Goal: Transaction & Acquisition: Obtain resource

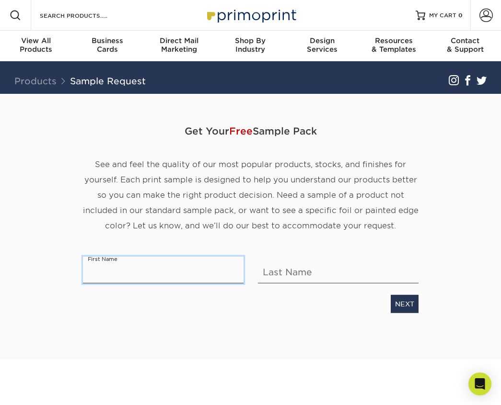
click at [162, 274] on input "text" at bounding box center [163, 270] width 160 height 27
type input "[PERSON_NAME]"
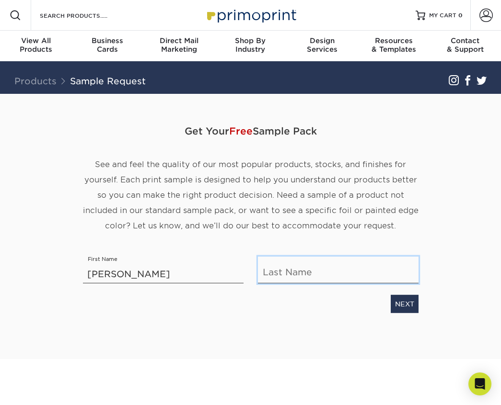
type input "[PERSON_NAME]"
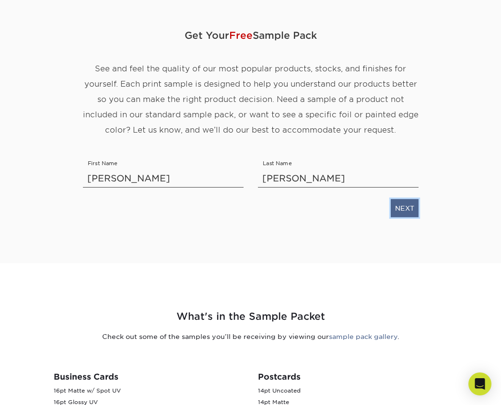
click at [400, 210] on link "NEXT" at bounding box center [404, 208] width 28 height 18
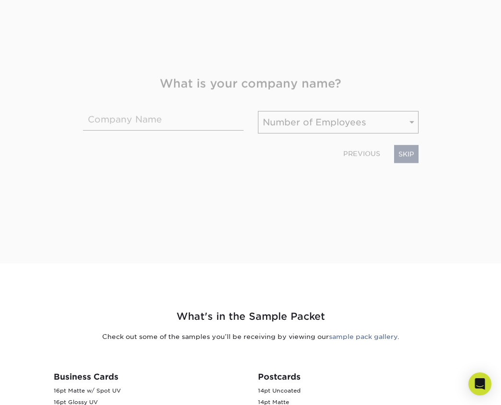
scroll to position [150, 0]
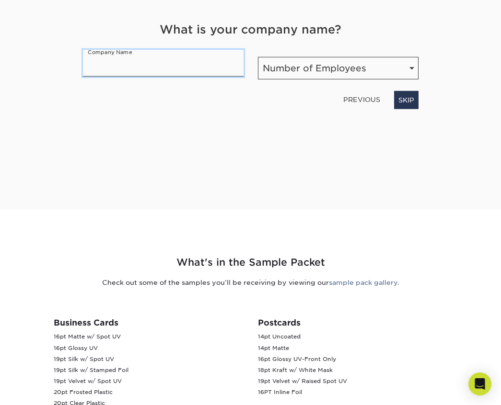
click at [167, 69] on input "text" at bounding box center [163, 63] width 160 height 27
type input "Cleo's Rituals LLC"
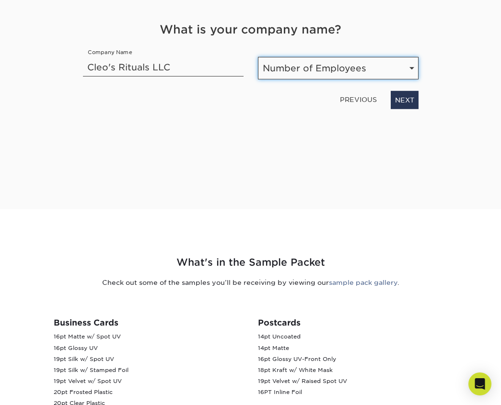
click at [301, 67] on select "Number of Employees Self-employed 1-10 employees 11-50 employees 51-200 employe…" at bounding box center [338, 68] width 160 height 23
select select "Self-employed"
click at [258, 57] on select "Number of Employees Self-employed 1-10 employees 11-50 employees 51-200 employe…" at bounding box center [338, 68] width 160 height 23
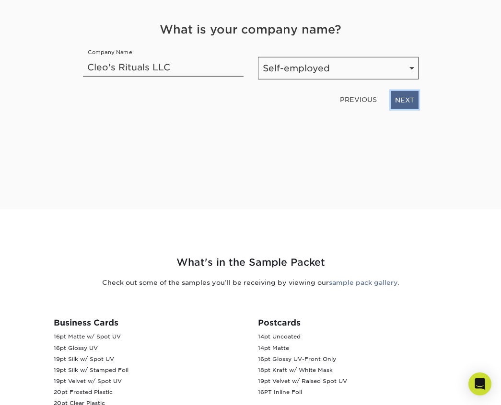
click at [401, 99] on link "NEXT" at bounding box center [404, 100] width 28 height 18
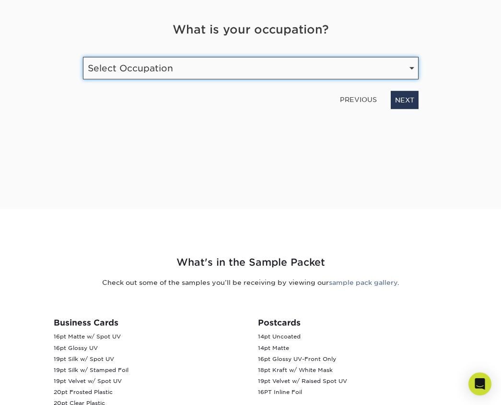
click at [297, 77] on select "Select Occupation Agency Automotive Blogger Cleaning Services Construction Educ…" at bounding box center [250, 68] width 335 height 23
select select "Other"
click at [83, 57] on select "Select Occupation Agency Automotive Blogger Cleaning Services Construction Educ…" at bounding box center [250, 68] width 335 height 23
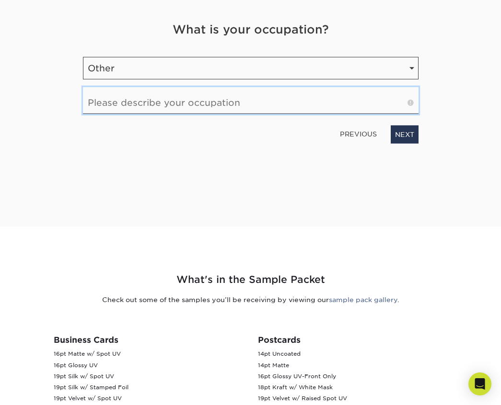
click at [227, 105] on input "text" at bounding box center [250, 100] width 335 height 27
type input "[MEDICAL_DATA] Company"
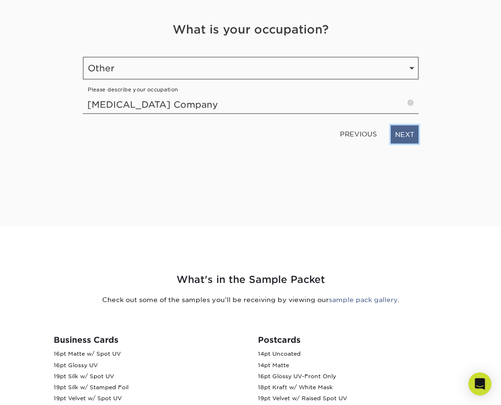
click at [399, 136] on link "NEXT" at bounding box center [404, 135] width 28 height 18
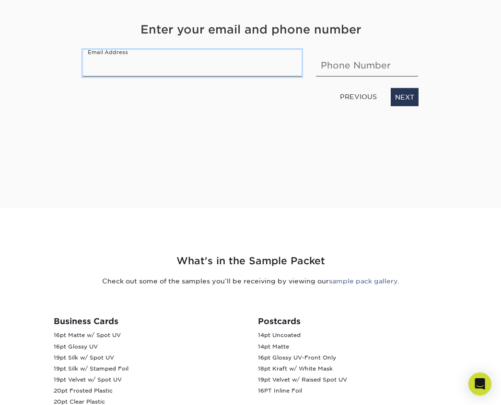
click at [175, 68] on input "email" at bounding box center [192, 63] width 219 height 27
type input "[EMAIL_ADDRESS][DOMAIN_NAME]"
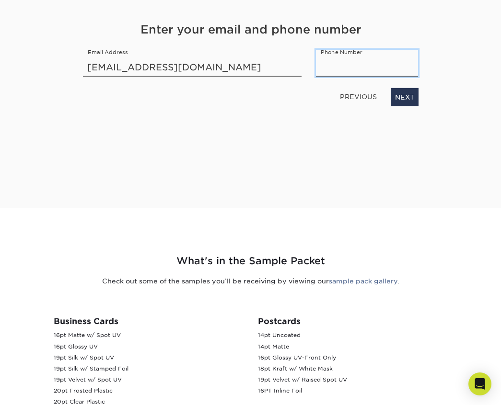
click at [343, 69] on input "text" at bounding box center [367, 63] width 102 height 27
type input "3212993705"
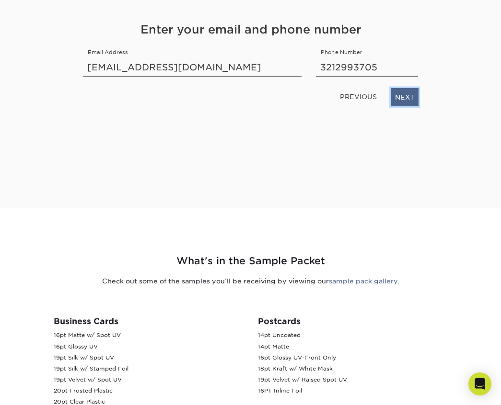
click at [402, 94] on link "NEXT" at bounding box center [404, 97] width 28 height 18
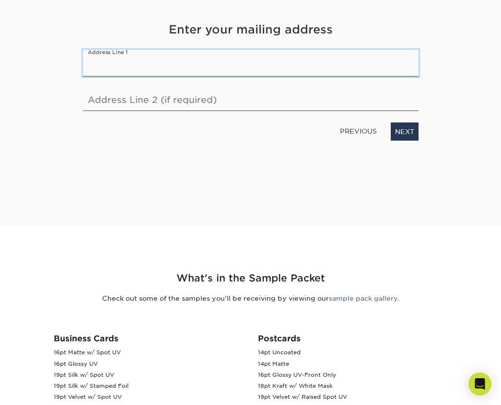
click at [150, 65] on input "text" at bounding box center [250, 63] width 335 height 27
type input "[STREET_ADDRESS][PERSON_NAME]"
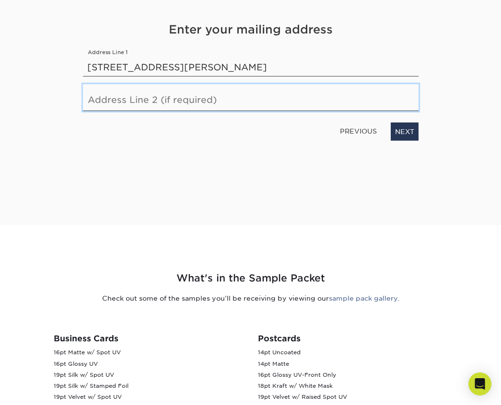
type input "Ste 111-610"
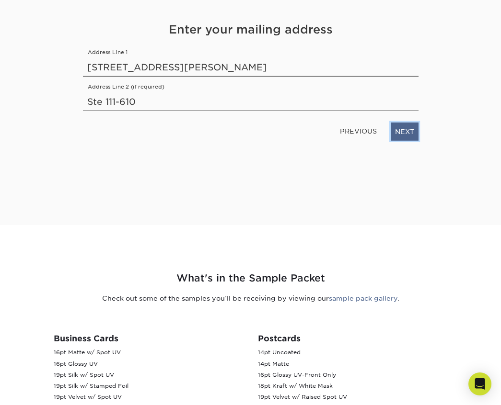
click at [402, 130] on link "NEXT" at bounding box center [404, 132] width 28 height 18
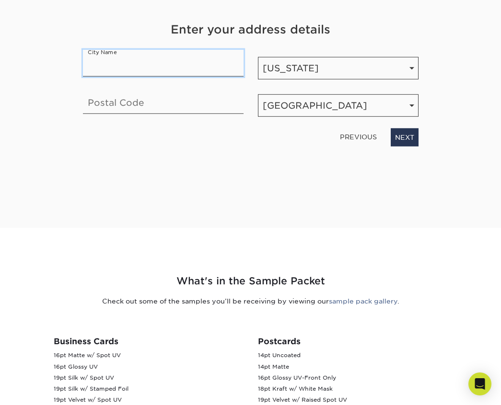
click at [158, 70] on input "text" at bounding box center [163, 63] width 160 height 27
type input "[PERSON_NAME]"
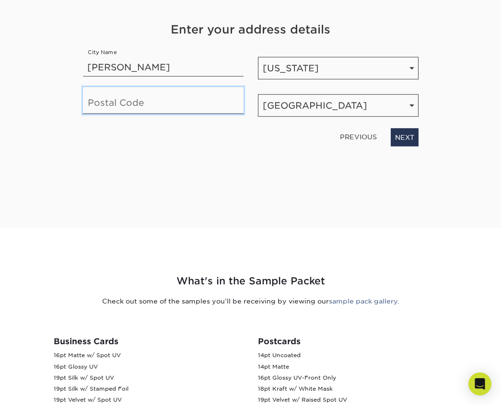
type input "32746"
click at [252, 160] on div "Get Your Free Sample Pack See and feel the quality of our most popular products…" at bounding box center [250, 84] width 335 height 242
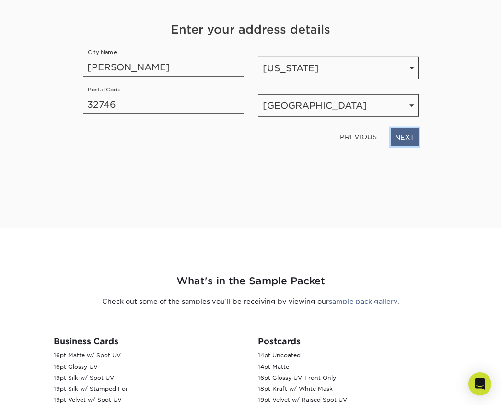
click at [404, 137] on link "NEXT" at bounding box center [404, 137] width 28 height 18
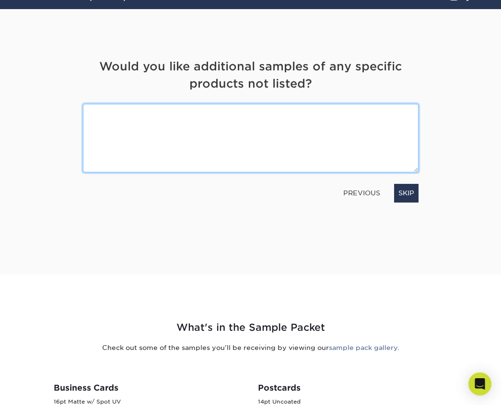
scroll to position [74, 0]
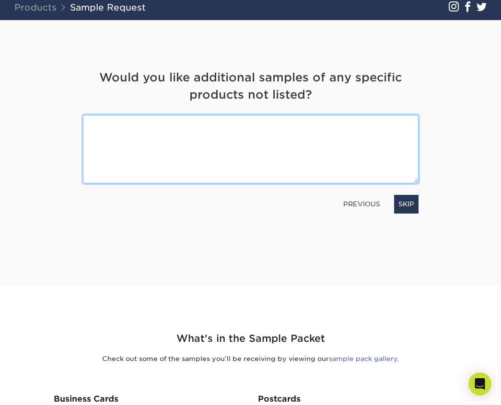
click at [159, 133] on textarea at bounding box center [250, 149] width 335 height 69
type textarea "4x6 cards"
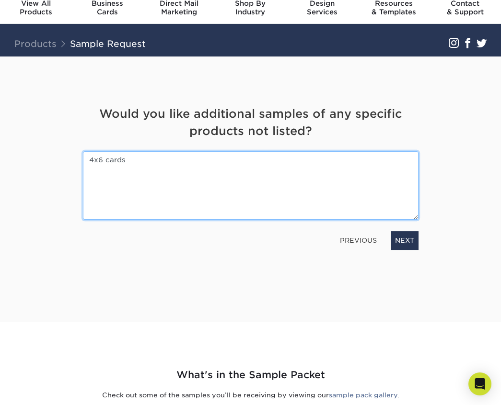
scroll to position [0, 0]
